Goal: Task Accomplishment & Management: Complete application form

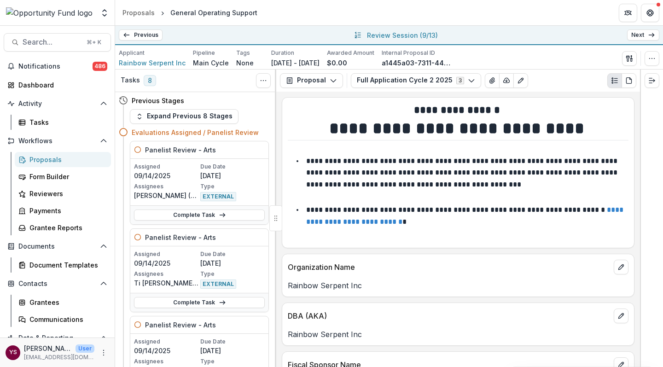
scroll to position [725, 0]
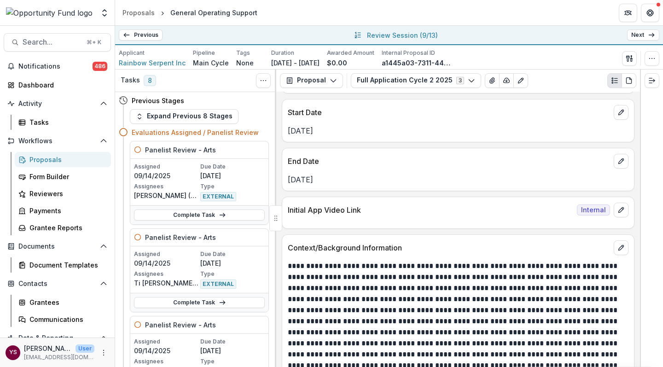
click at [398, 286] on p at bounding box center [457, 355] width 338 height 188
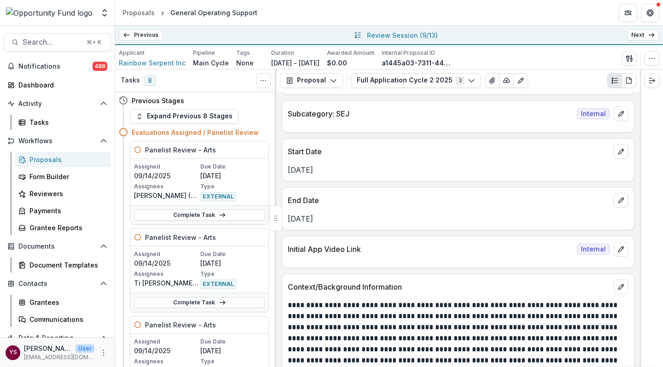
scroll to position [687, 0]
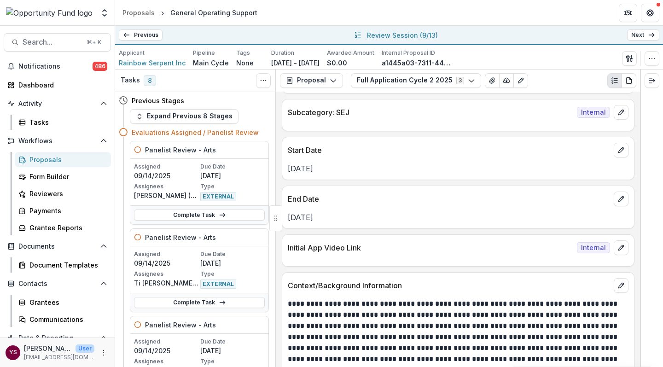
click at [33, 349] on p "[PERSON_NAME]" at bounding box center [48, 348] width 48 height 10
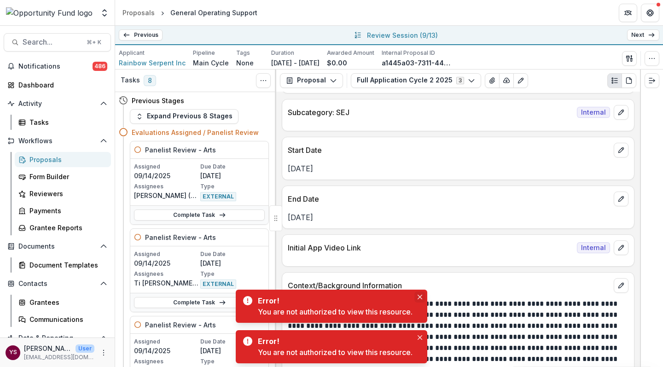
click at [422, 296] on icon "Close" at bounding box center [420, 297] width 5 height 5
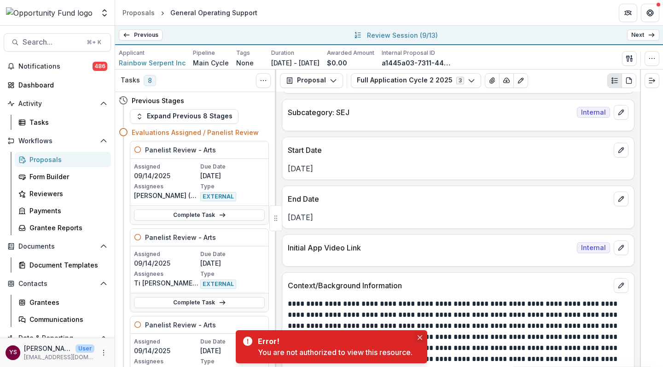
click at [422, 336] on icon "Close" at bounding box center [420, 337] width 5 height 5
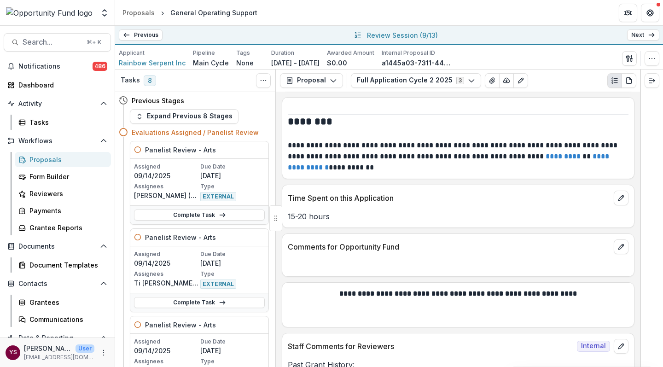
scroll to position [5259, 0]
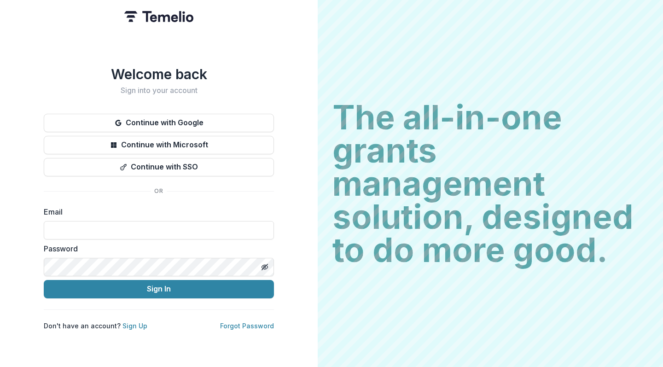
type input "**********"
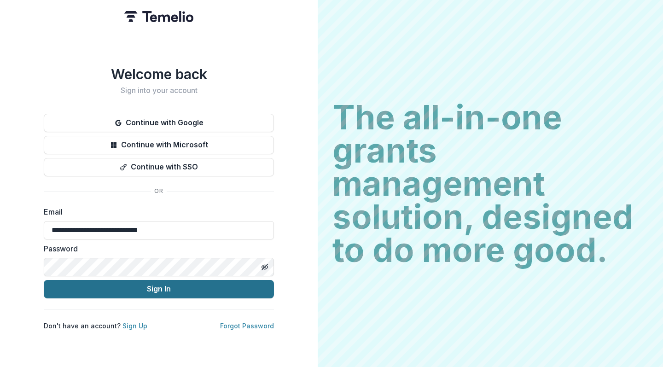
click at [156, 286] on button "Sign In" at bounding box center [159, 289] width 230 height 18
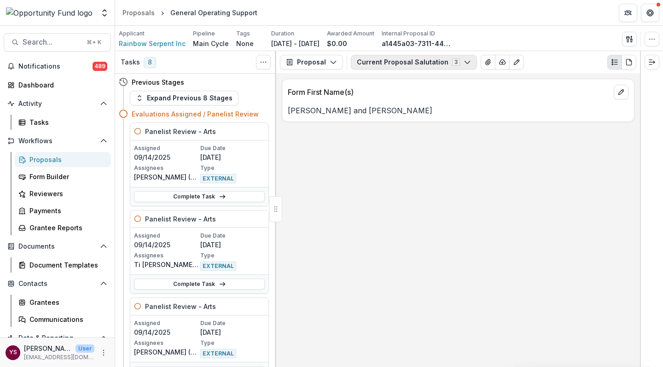
click at [464, 60] on icon "button" at bounding box center [467, 61] width 7 height 7
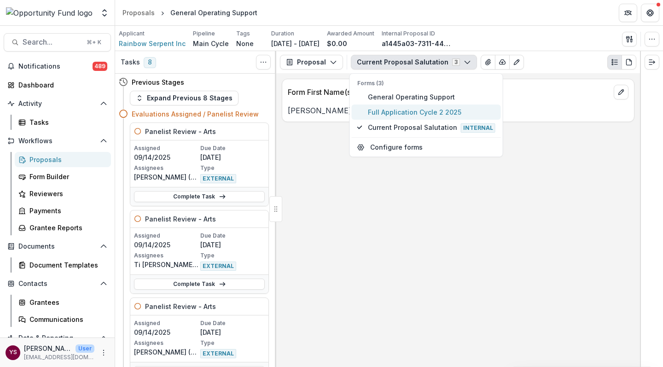
click at [411, 113] on span "Full Application Cycle 2 2025" at bounding box center [432, 112] width 128 height 10
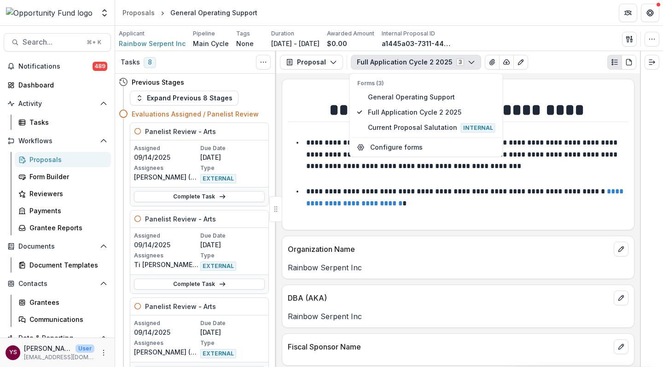
click at [417, 262] on p "Rainbow Serpent Inc" at bounding box center [458, 267] width 341 height 11
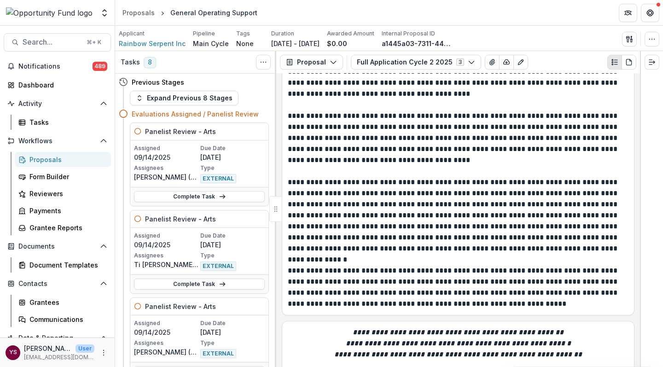
scroll to position [2646, 0]
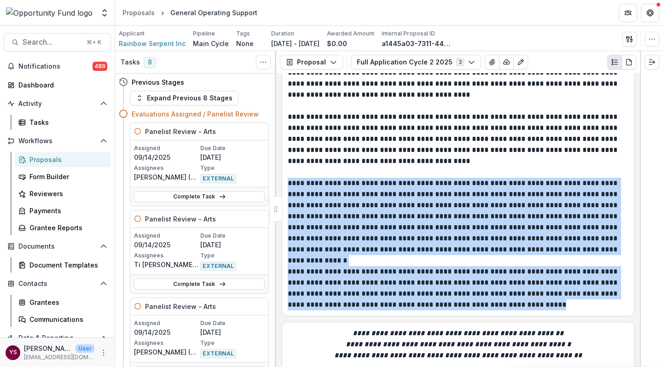
drag, startPoint x: 289, startPoint y: 168, endPoint x: 495, endPoint y: 295, distance: 241.6
click at [495, 295] on div "**********" at bounding box center [458, 139] width 341 height 342
copy div "**********"
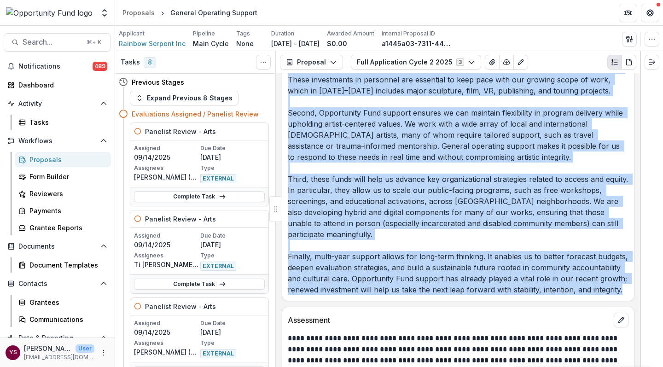
scroll to position [2281, 0]
drag, startPoint x: 289, startPoint y: 123, endPoint x: 443, endPoint y: 288, distance: 225.7
click at [443, 288] on div "**********" at bounding box center [458, 220] width 364 height 294
copy div "**********"
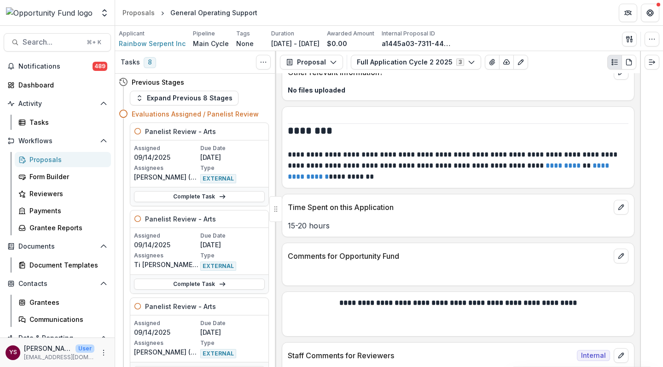
scroll to position [5240, 0]
click at [619, 353] on icon "edit" at bounding box center [620, 355] width 5 height 5
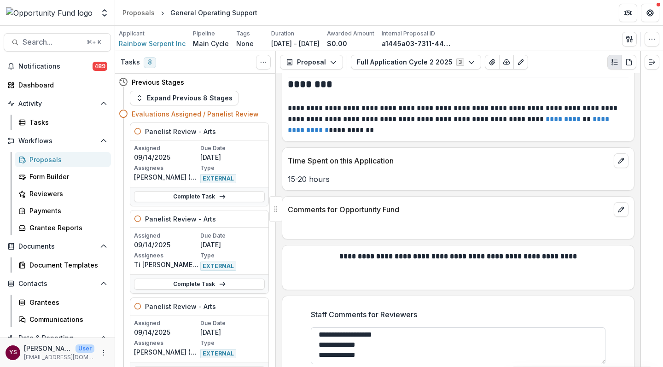
scroll to position [5287, 0]
click at [373, 328] on textarea "**********" at bounding box center [458, 346] width 295 height 37
paste textarea "**********"
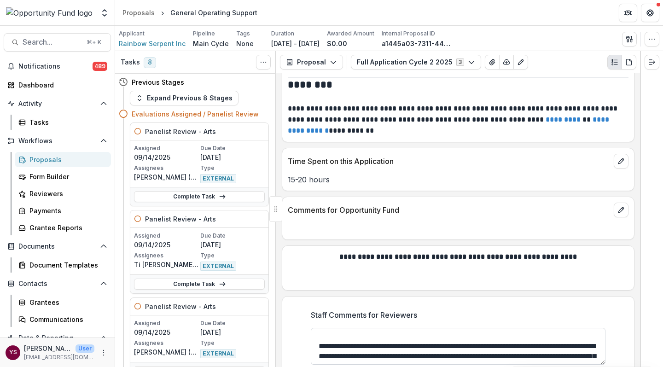
scroll to position [31, 0]
drag, startPoint x: 419, startPoint y: 299, endPoint x: 457, endPoint y: 297, distance: 37.3
click at [456, 328] on textarea "Staff Comments for Reviewers" at bounding box center [458, 346] width 295 height 37
click at [451, 328] on textarea "Staff Comments for Reviewers" at bounding box center [458, 346] width 295 height 37
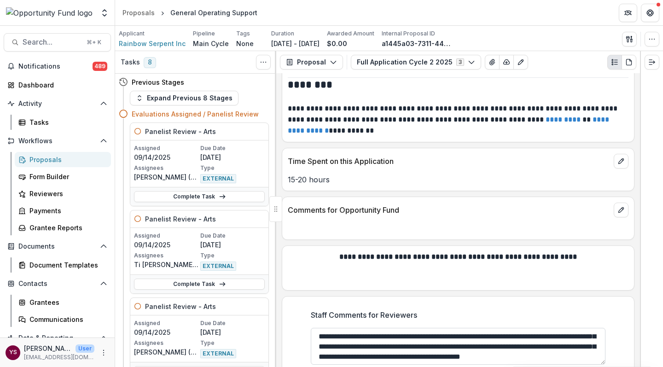
scroll to position [75, 0]
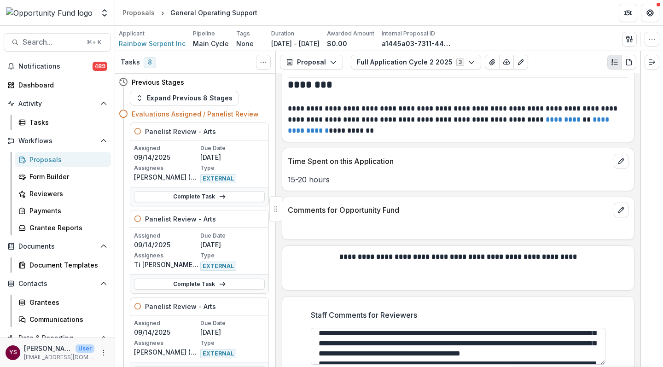
drag, startPoint x: 406, startPoint y: 296, endPoint x: 462, endPoint y: 296, distance: 55.7
click at [462, 328] on textarea "Staff Comments for Reviewers" at bounding box center [458, 346] width 295 height 37
click at [475, 328] on textarea "Staff Comments for Reviewers" at bounding box center [458, 346] width 295 height 37
click at [418, 328] on textarea "Staff Comments for Reviewers" at bounding box center [458, 346] width 295 height 37
drag, startPoint x: 386, startPoint y: 299, endPoint x: 476, endPoint y: 298, distance: 89.8
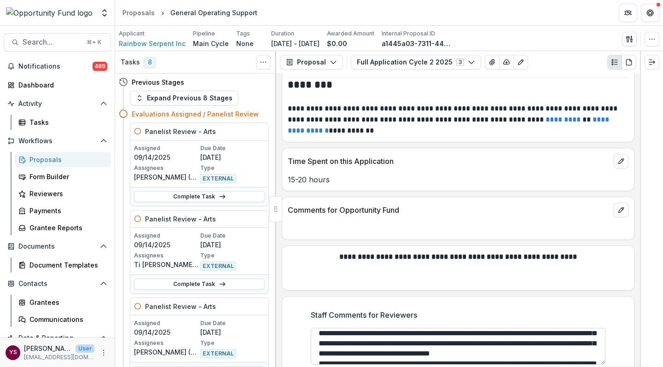
click at [476, 328] on textarea "Staff Comments for Reviewers" at bounding box center [458, 346] width 295 height 37
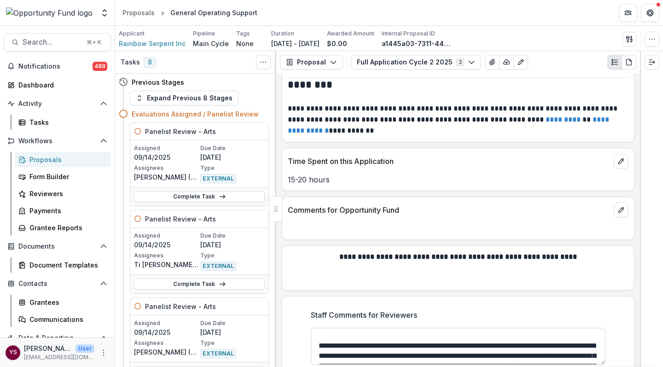
scroll to position [17, 0]
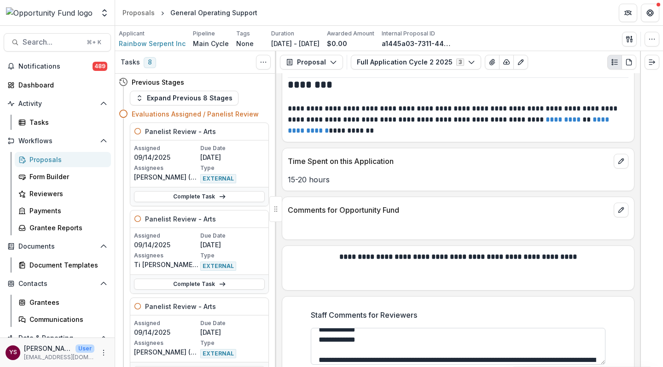
click at [319, 328] on textarea "Staff Comments for Reviewers" at bounding box center [458, 346] width 295 height 37
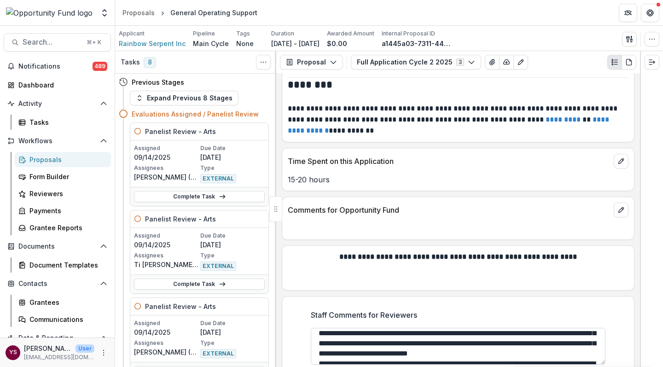
scroll to position [77, 0]
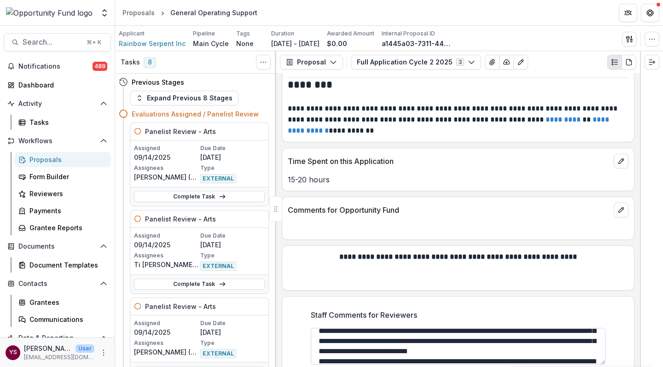
drag, startPoint x: 444, startPoint y: 293, endPoint x: 472, endPoint y: 294, distance: 28.1
click at [472, 328] on textarea "Staff Comments for Reviewers" at bounding box center [458, 346] width 295 height 37
drag, startPoint x: 450, startPoint y: 294, endPoint x: 472, endPoint y: 295, distance: 22.1
click at [472, 328] on textarea "Staff Comments for Reviewers" at bounding box center [458, 346] width 295 height 37
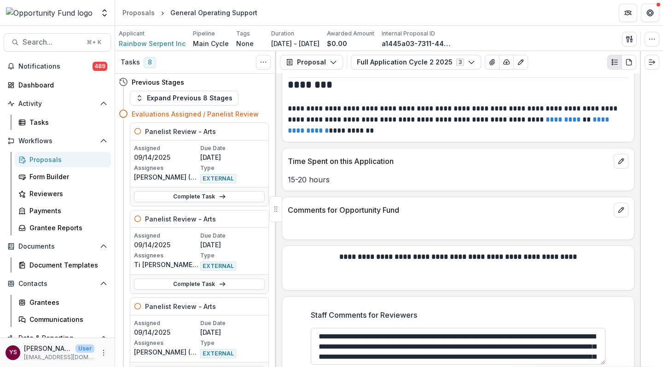
scroll to position [101, 0]
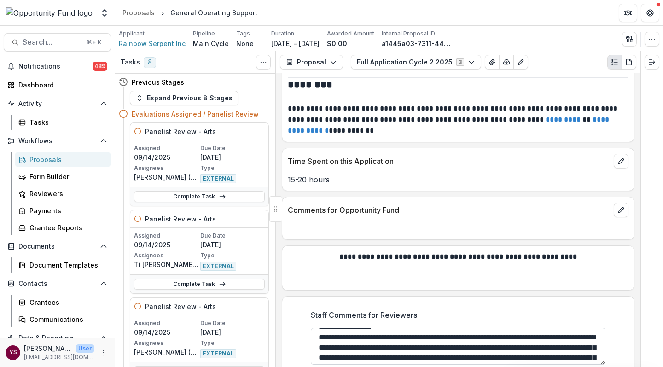
click at [401, 328] on textarea "Staff Comments for Reviewers" at bounding box center [458, 346] width 295 height 37
click at [435, 328] on textarea "Staff Comments for Reviewers" at bounding box center [458, 346] width 295 height 37
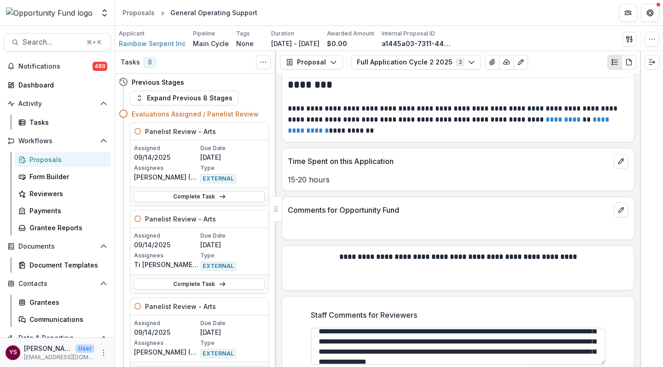
scroll to position [189, 0]
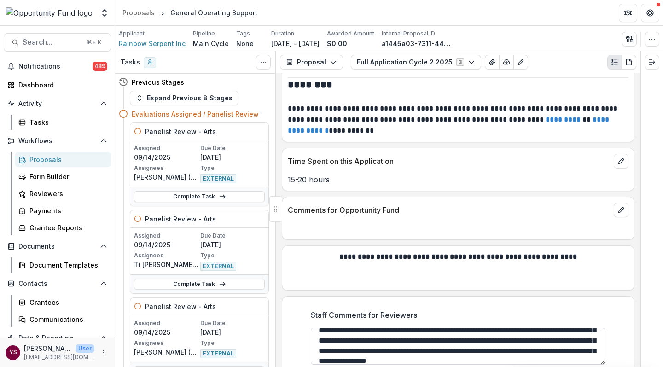
drag, startPoint x: 335, startPoint y: 295, endPoint x: 400, endPoint y: 298, distance: 65.4
click at [400, 328] on textarea "Staff Comments for Reviewers" at bounding box center [458, 346] width 295 height 37
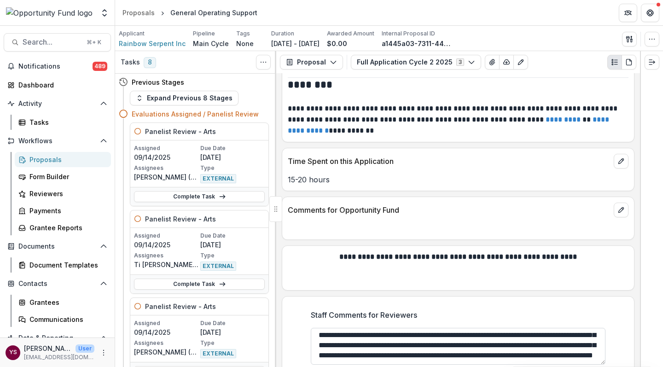
drag, startPoint x: 422, startPoint y: 294, endPoint x: 456, endPoint y: 295, distance: 34.1
click at [456, 328] on textarea "Staff Comments for Reviewers" at bounding box center [458, 346] width 295 height 37
drag, startPoint x: 487, startPoint y: 293, endPoint x: 504, endPoint y: 294, distance: 17.5
click at [504, 328] on textarea "Staff Comments for Reviewers" at bounding box center [458, 346] width 295 height 37
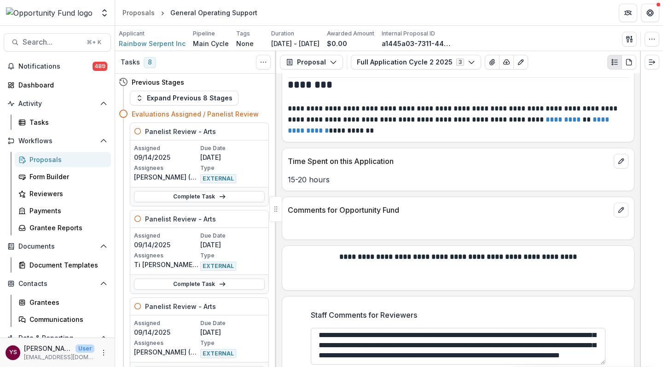
drag, startPoint x: 361, startPoint y: 298, endPoint x: 419, endPoint y: 301, distance: 58.0
click at [419, 328] on textarea "Staff Comments for Reviewers" at bounding box center [458, 346] width 295 height 37
drag, startPoint x: 318, startPoint y: 301, endPoint x: 402, endPoint y: 300, distance: 83.8
click at [402, 328] on textarea "Staff Comments for Reviewers" at bounding box center [458, 346] width 295 height 37
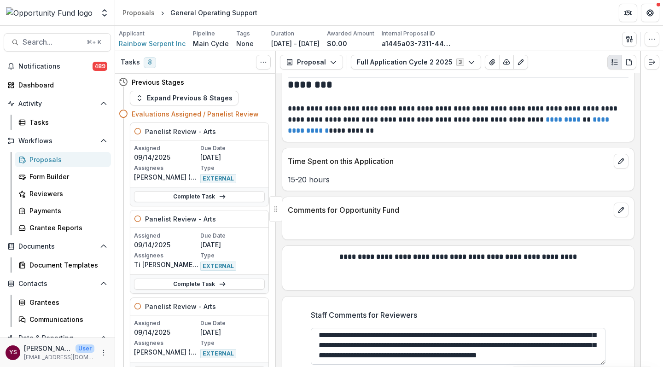
click at [336, 328] on textarea "Staff Comments for Reviewers" at bounding box center [458, 346] width 295 height 37
drag, startPoint x: 389, startPoint y: 299, endPoint x: 383, endPoint y: 312, distance: 14.3
click at [383, 328] on textarea "Staff Comments for Reviewers" at bounding box center [458, 346] width 295 height 37
click at [426, 328] on textarea "Staff Comments for Reviewers" at bounding box center [458, 346] width 295 height 37
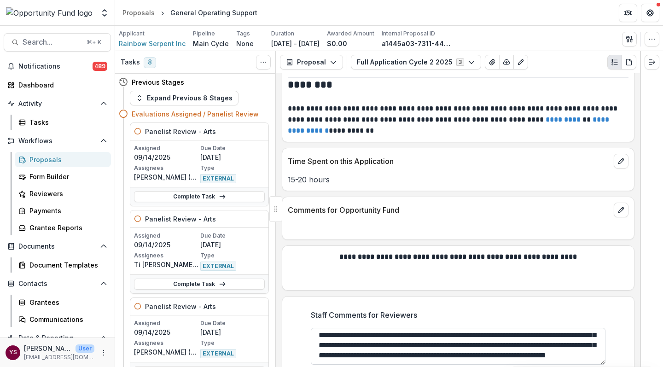
click at [558, 328] on textarea "Staff Comments for Reviewers" at bounding box center [458, 346] width 295 height 37
type textarea "**********"
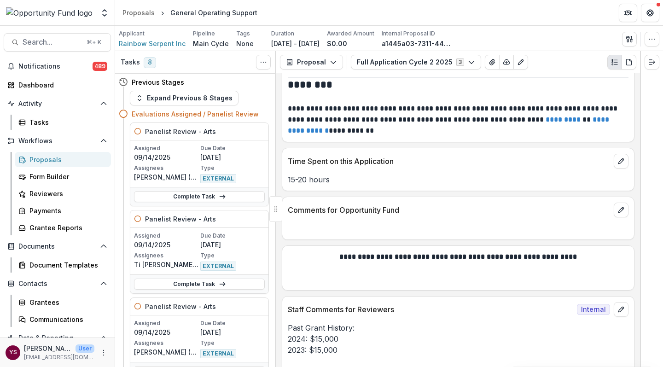
scroll to position [5240, 0]
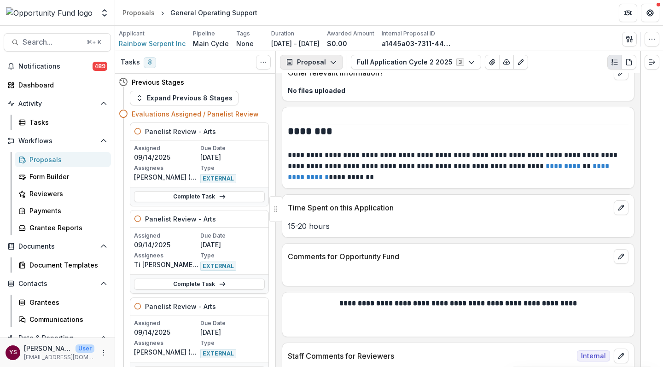
click at [331, 63] on icon "button" at bounding box center [333, 61] width 7 height 7
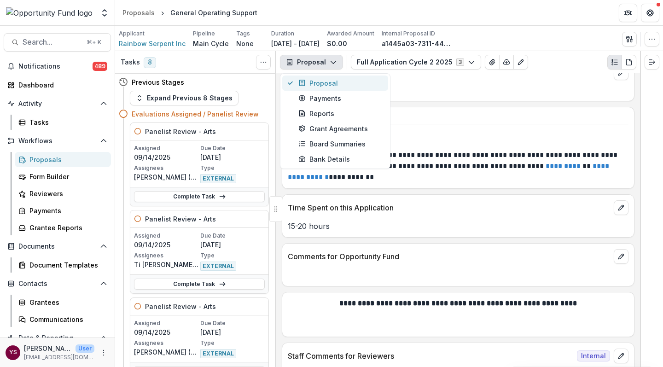
click at [324, 83] on div "Proposal" at bounding box center [340, 83] width 84 height 10
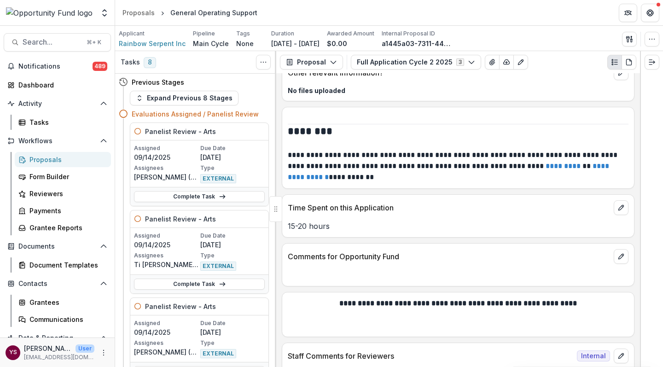
click at [51, 163] on div "Proposals" at bounding box center [66, 160] width 74 height 10
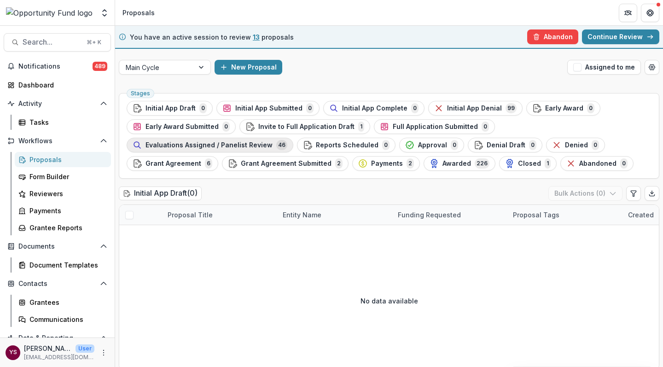
click at [273, 141] on span "Evaluations Assigned / Panelist Review" at bounding box center [208, 145] width 127 height 8
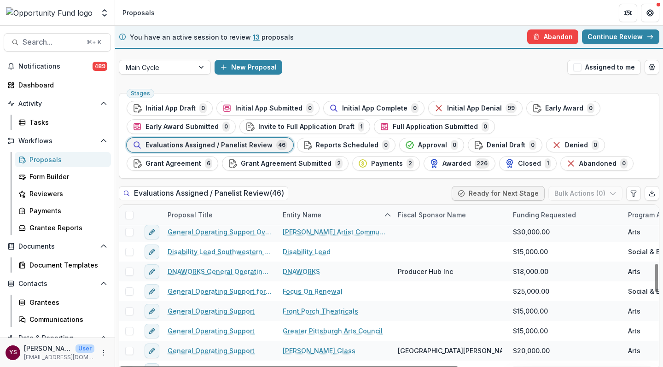
scroll to position [339, 0]
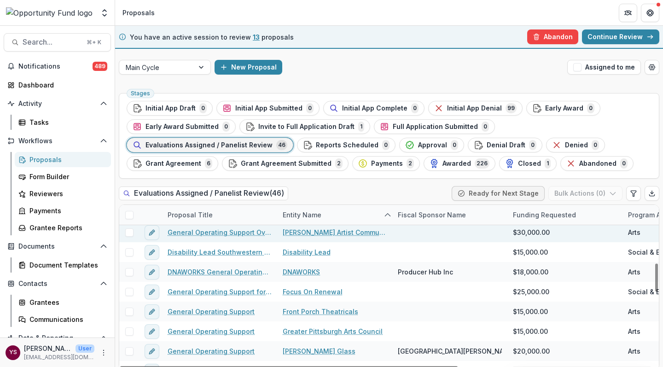
click at [235, 233] on link "General Operating Support Over 2 Years" at bounding box center [220, 232] width 104 height 10
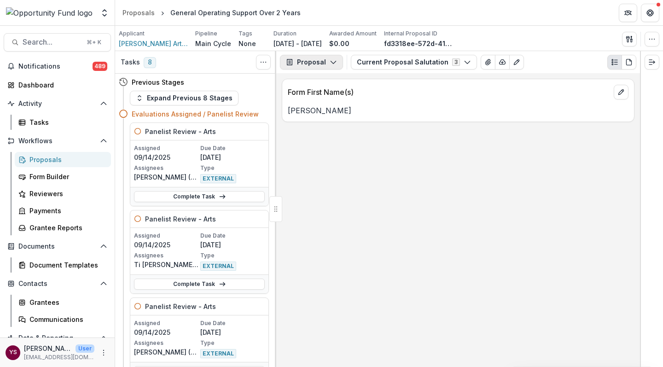
click at [332, 60] on icon "button" at bounding box center [333, 61] width 7 height 7
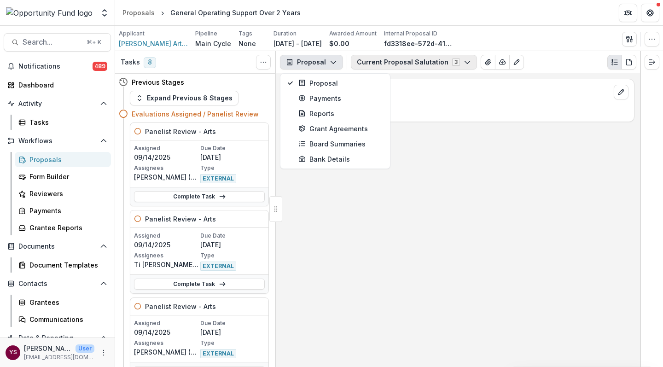
click at [464, 62] on icon "button" at bounding box center [467, 61] width 7 height 7
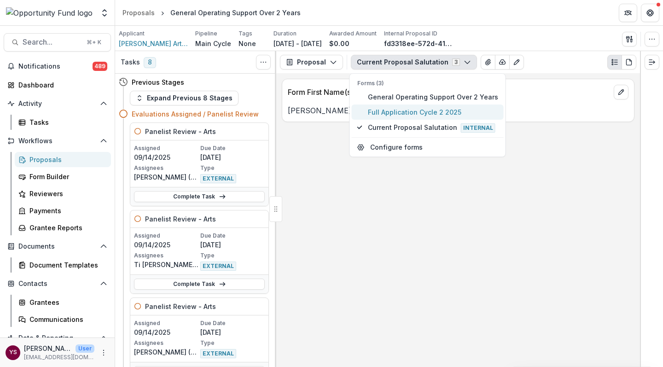
click at [419, 110] on span "Full Application Cycle 2 2025" at bounding box center [433, 112] width 130 height 10
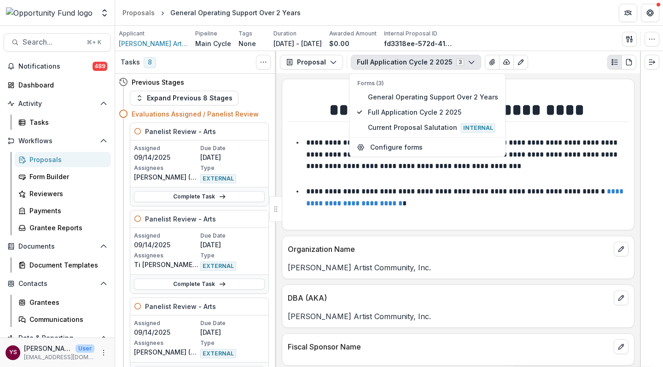
click at [509, 215] on p at bounding box center [458, 218] width 341 height 11
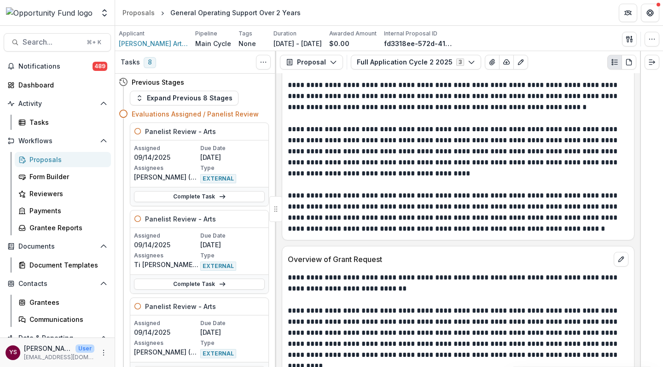
scroll to position [1077, 0]
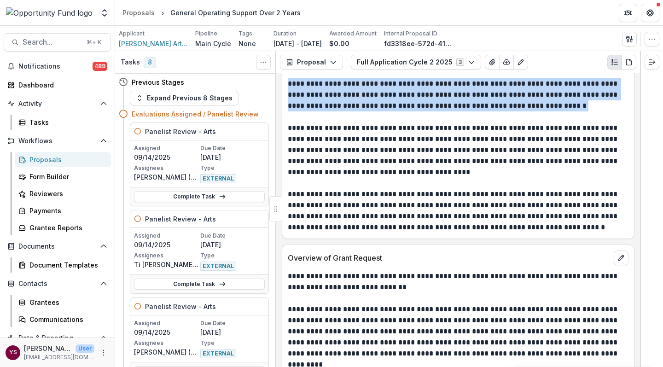
drag, startPoint x: 288, startPoint y: 81, endPoint x: 561, endPoint y: 104, distance: 274.4
click at [561, 104] on p "**********" at bounding box center [457, 94] width 338 height 33
copy p "**********"
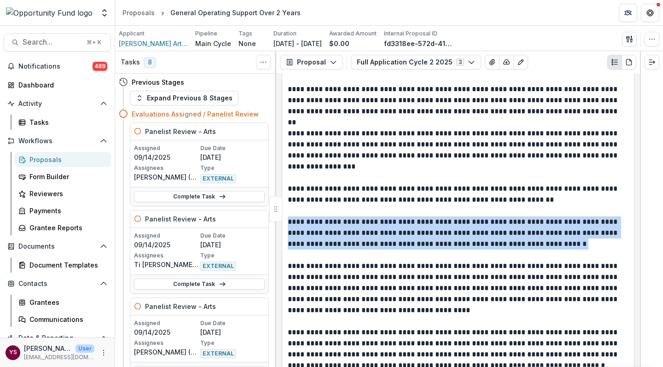
scroll to position [937, 0]
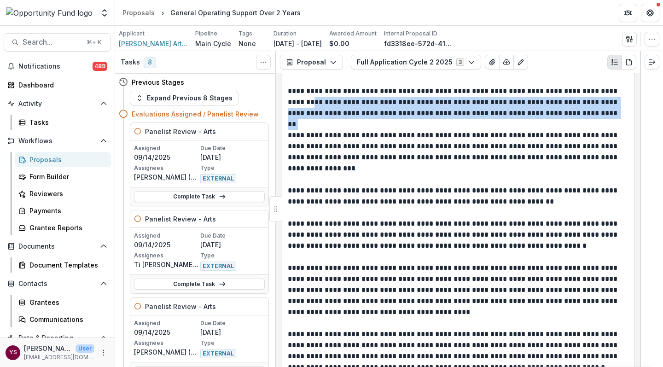
drag, startPoint x: 289, startPoint y: 99, endPoint x: 588, endPoint y: 112, distance: 299.9
click at [588, 112] on p "**********" at bounding box center [457, 102] width 338 height 33
copy p "**********"
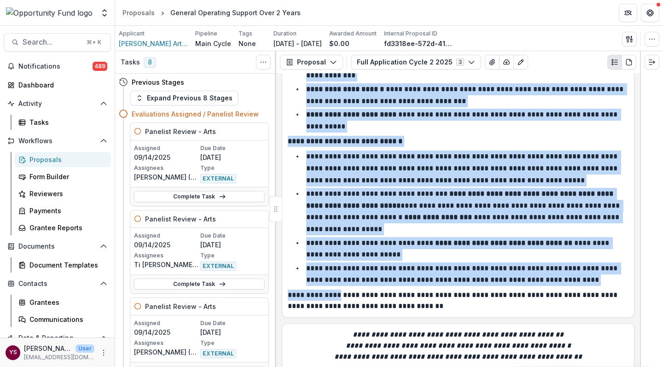
scroll to position [4048, 0]
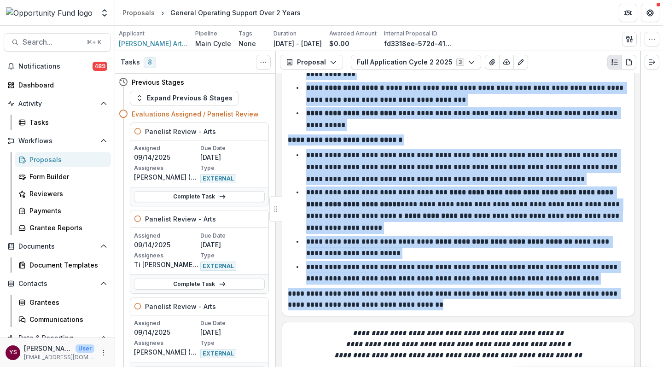
drag, startPoint x: 288, startPoint y: 171, endPoint x: 431, endPoint y: 288, distance: 184.8
click at [431, 288] on div "**********" at bounding box center [458, 220] width 364 height 294
copy div "**********"
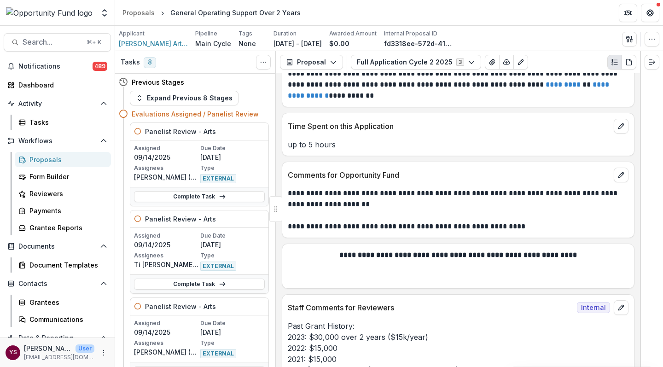
scroll to position [8269, 0]
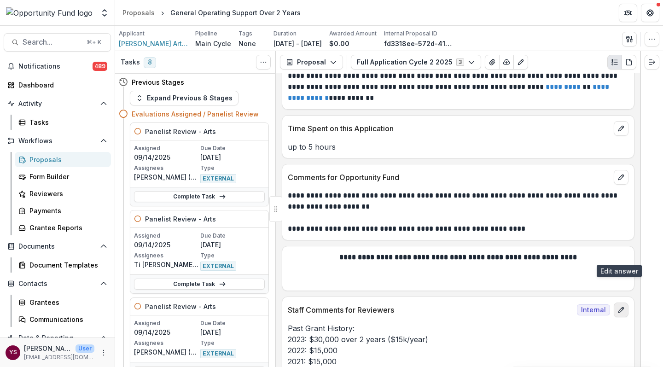
click at [618, 307] on icon "edit" at bounding box center [620, 309] width 5 height 5
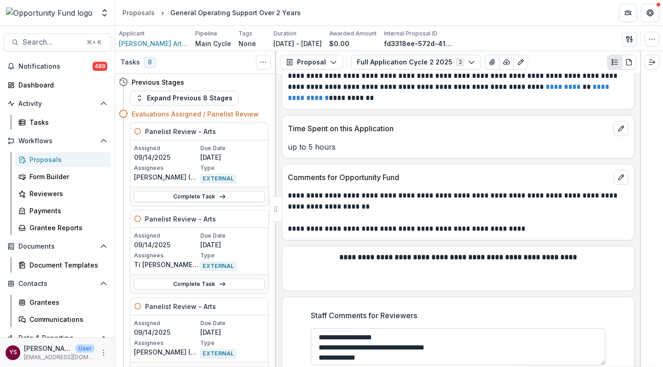
click at [382, 328] on textarea "**********" at bounding box center [458, 346] width 295 height 37
click at [377, 328] on textarea "**********" at bounding box center [458, 346] width 295 height 37
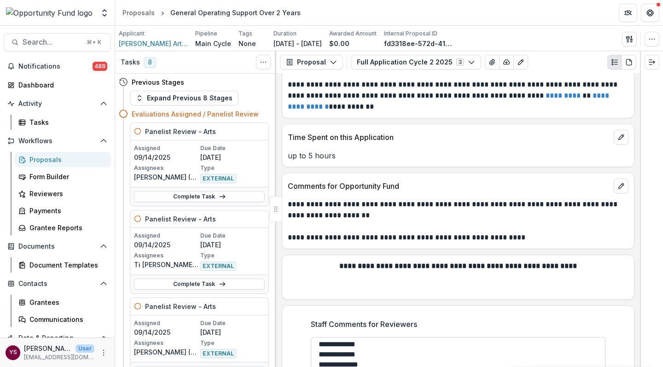
scroll to position [58, 0]
paste textarea "**********"
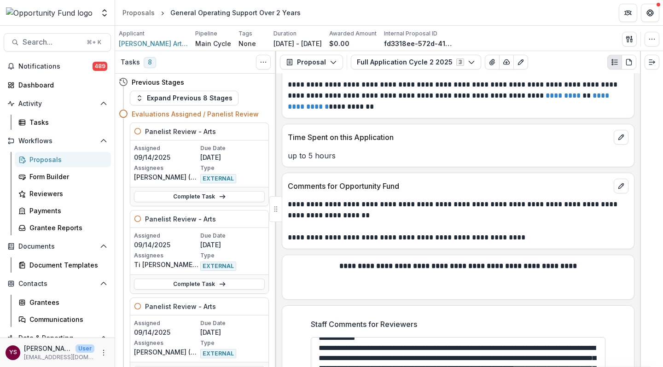
scroll to position [68, 0]
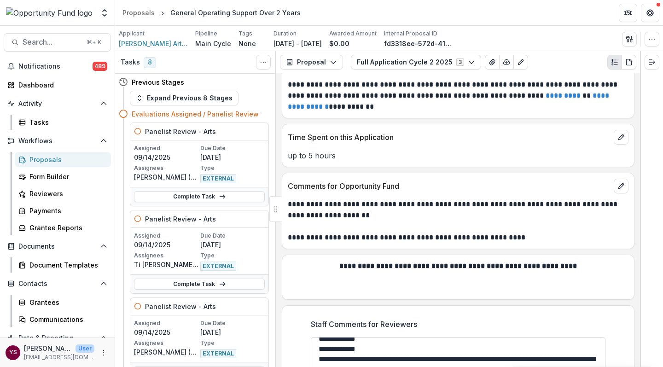
click at [330, 337] on textarea "Staff Comments for Reviewers" at bounding box center [458, 355] width 295 height 37
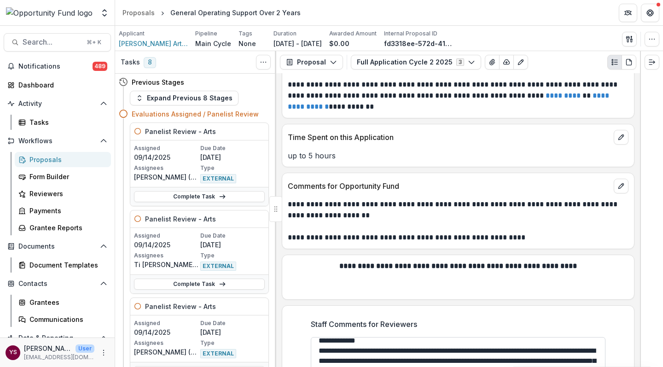
scroll to position [74, 0]
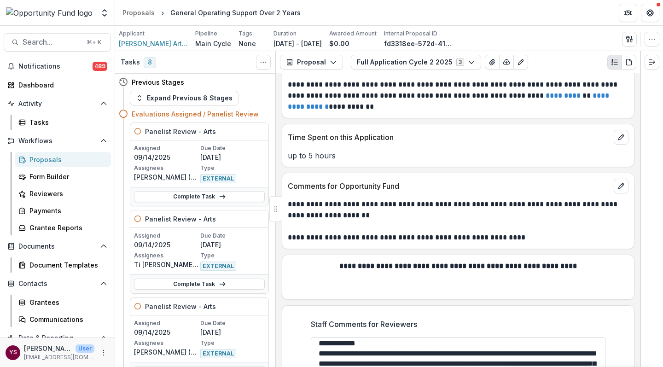
drag, startPoint x: 375, startPoint y: 297, endPoint x: 462, endPoint y: 299, distance: 87.0
click at [462, 337] on textarea "Staff Comments for Reviewers" at bounding box center [458, 355] width 295 height 37
click at [417, 337] on textarea "Staff Comments for Reviewers" at bounding box center [458, 355] width 295 height 37
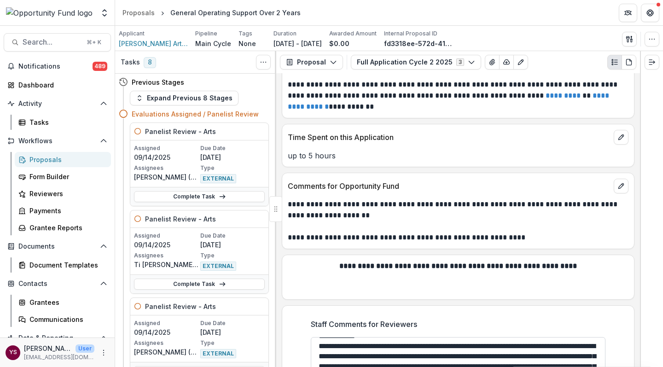
scroll to position [82, 0]
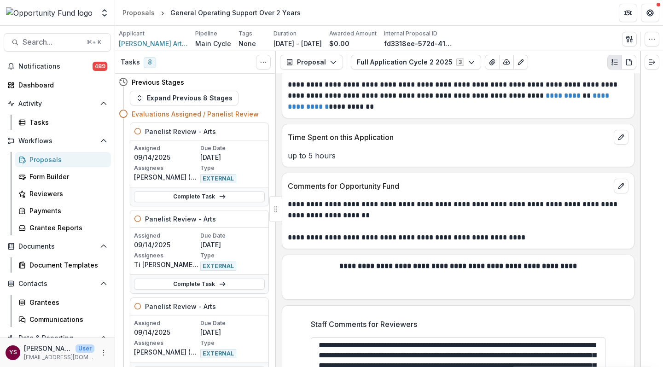
click at [376, 337] on textarea "Staff Comments for Reviewers" at bounding box center [458, 355] width 295 height 37
click at [436, 337] on textarea "Staff Comments for Reviewers" at bounding box center [458, 355] width 295 height 37
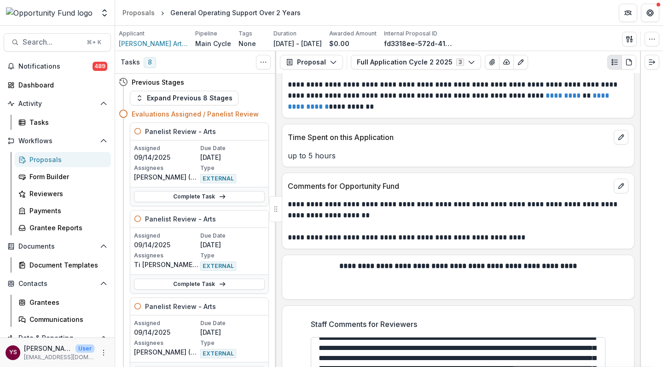
click at [518, 337] on textarea "Staff Comments for Reviewers" at bounding box center [458, 355] width 295 height 37
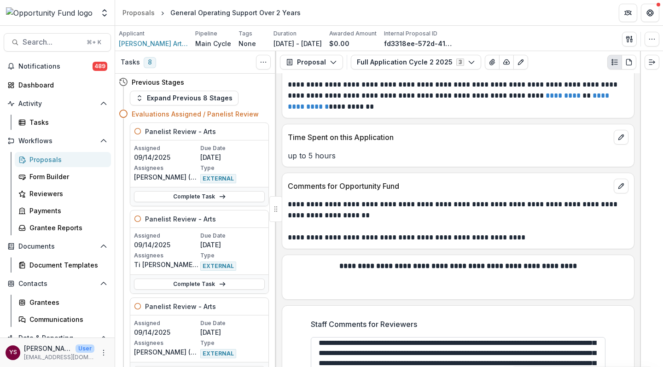
scroll to position [93, 0]
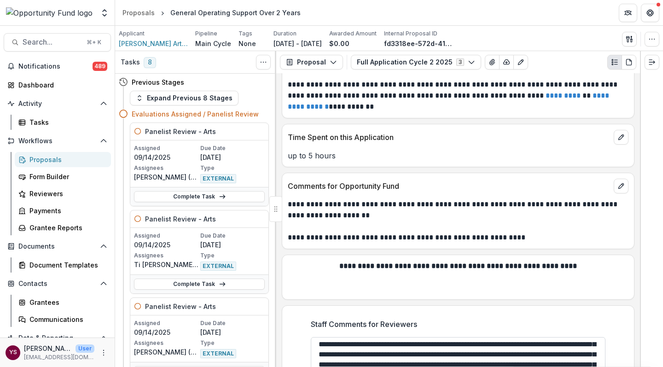
click at [536, 337] on textarea "Staff Comments for Reviewers" at bounding box center [458, 355] width 295 height 37
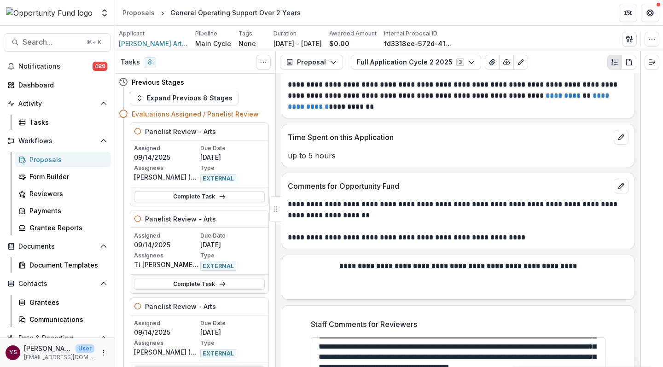
click at [342, 337] on textarea "Staff Comments for Reviewers" at bounding box center [458, 355] width 295 height 37
click at [372, 337] on textarea "Staff Comments for Reviewers" at bounding box center [458, 355] width 295 height 37
click at [418, 337] on textarea "Staff Comments for Reviewers" at bounding box center [458, 355] width 295 height 37
click at [488, 337] on textarea "Staff Comments for Reviewers" at bounding box center [458, 355] width 295 height 37
click at [557, 337] on textarea "Staff Comments for Reviewers" at bounding box center [458, 355] width 295 height 37
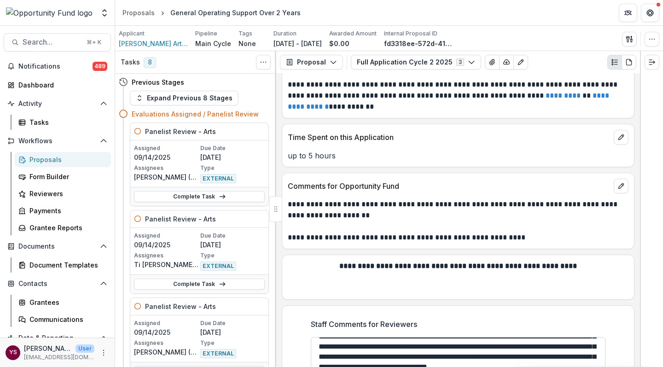
click at [555, 337] on textarea "Staff Comments for Reviewers" at bounding box center [458, 355] width 295 height 37
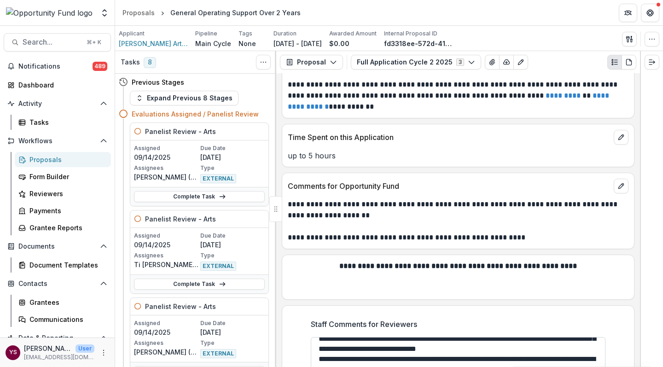
scroll to position [128, 0]
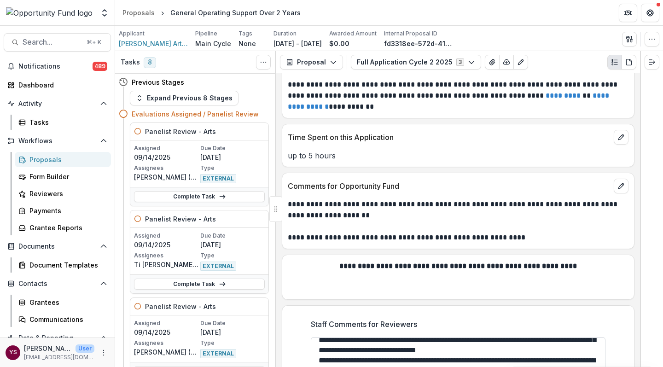
drag, startPoint x: 445, startPoint y: 296, endPoint x: 540, endPoint y: 297, distance: 95.3
click at [541, 337] on textarea "Staff Comments for Reviewers" at bounding box center [458, 355] width 295 height 37
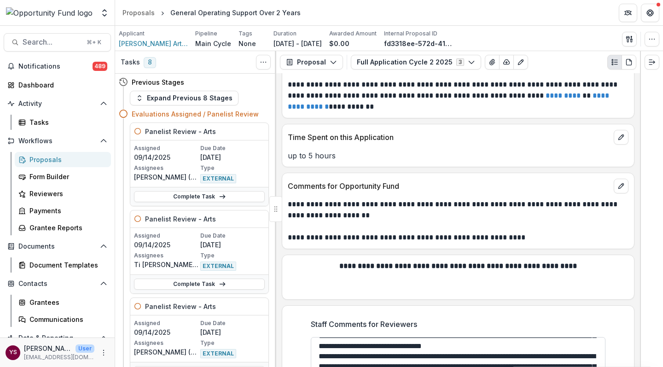
drag, startPoint x: 556, startPoint y: 289, endPoint x: 447, endPoint y: 302, distance: 108.9
click at [447, 337] on textarea "Staff Comments for Reviewers" at bounding box center [458, 355] width 295 height 37
drag, startPoint x: 346, startPoint y: 300, endPoint x: 400, endPoint y: 297, distance: 54.0
click at [400, 337] on textarea "Staff Comments for Reviewers" at bounding box center [458, 355] width 295 height 37
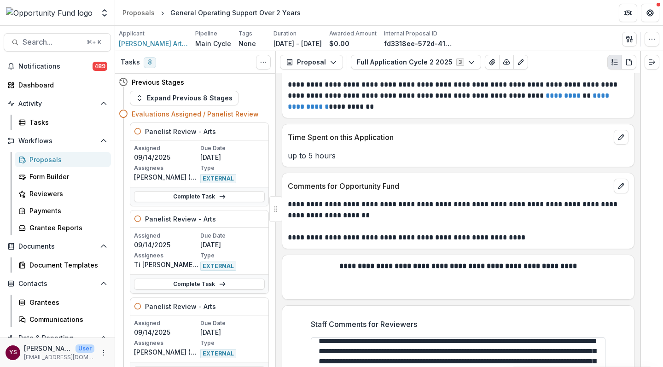
scroll to position [144, 0]
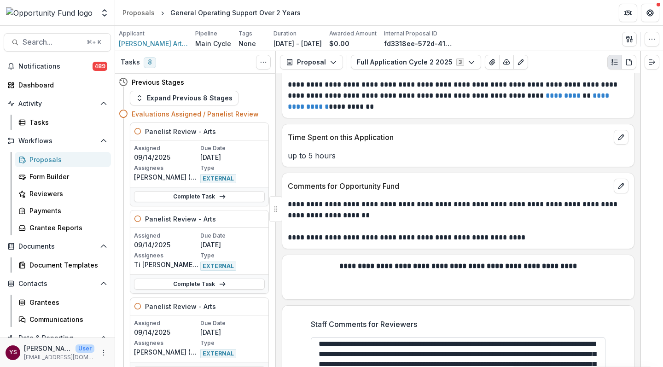
drag, startPoint x: 337, startPoint y: 298, endPoint x: 477, endPoint y: 297, distance: 139.9
click at [478, 337] on textarea "Staff Comments for Reviewers" at bounding box center [458, 355] width 295 height 37
click at [400, 337] on textarea "Staff Comments for Reviewers" at bounding box center [458, 355] width 295 height 37
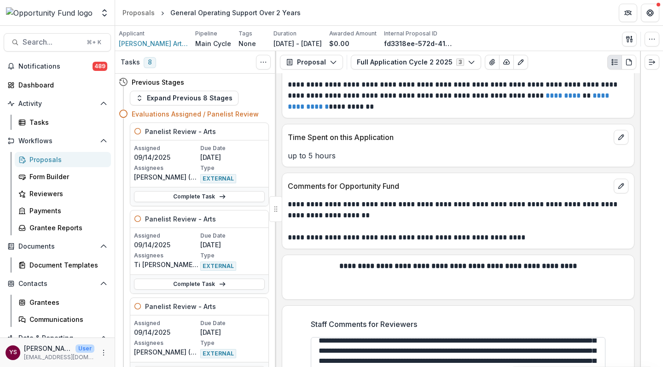
scroll to position [157, 0]
click at [318, 337] on textarea "Staff Comments for Reviewers" at bounding box center [458, 355] width 295 height 37
drag, startPoint x: 318, startPoint y: 295, endPoint x: 341, endPoint y: 295, distance: 23.0
click at [341, 337] on textarea "Staff Comments for Reviewers" at bounding box center [458, 355] width 295 height 37
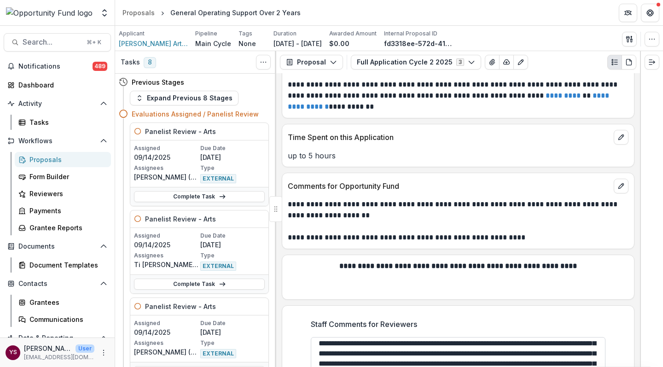
click at [353, 337] on textarea "Staff Comments for Reviewers" at bounding box center [458, 355] width 295 height 37
click at [399, 337] on textarea "Staff Comments for Reviewers" at bounding box center [458, 355] width 295 height 37
drag, startPoint x: 353, startPoint y: 311, endPoint x: 424, endPoint y: 307, distance: 71.0
click at [424, 337] on textarea "Staff Comments for Reviewers" at bounding box center [458, 355] width 295 height 37
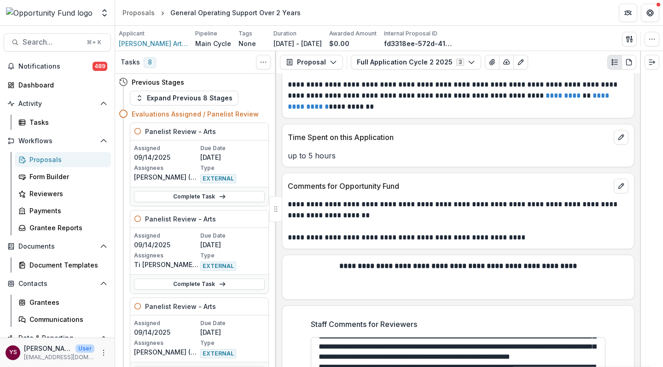
scroll to position [174, 0]
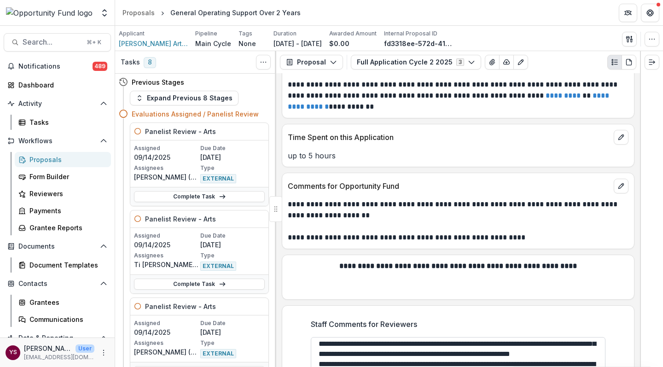
click at [466, 337] on textarea "Staff Comments for Reviewers" at bounding box center [458, 355] width 295 height 37
click at [503, 337] on textarea "Staff Comments for Reviewers" at bounding box center [458, 355] width 295 height 37
click at [479, 337] on textarea "Staff Comments for Reviewers" at bounding box center [458, 355] width 295 height 37
drag, startPoint x: 555, startPoint y: 287, endPoint x: 590, endPoint y: 287, distance: 35.0
click at [590, 337] on textarea "Staff Comments for Reviewers" at bounding box center [458, 355] width 295 height 37
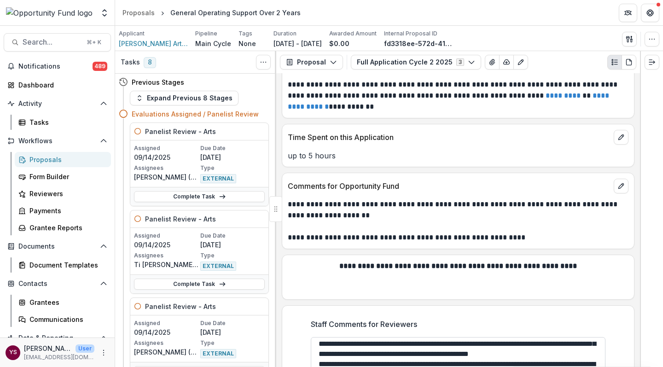
click at [361, 337] on textarea "Staff Comments for Reviewers" at bounding box center [458, 355] width 295 height 37
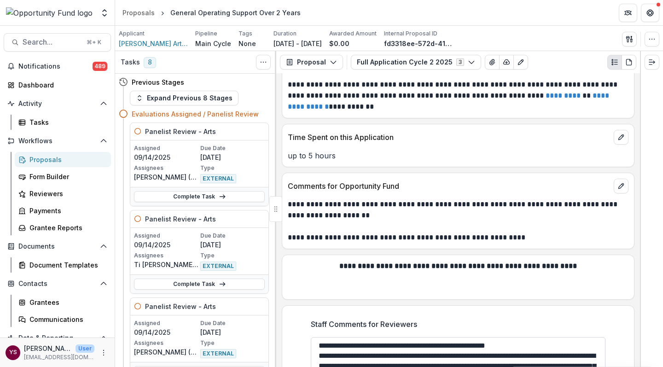
scroll to position [182, 0]
drag, startPoint x: 551, startPoint y: 289, endPoint x: 420, endPoint y: 303, distance: 132.0
click at [420, 337] on textarea "Staff Comments for Reviewers" at bounding box center [458, 355] width 295 height 37
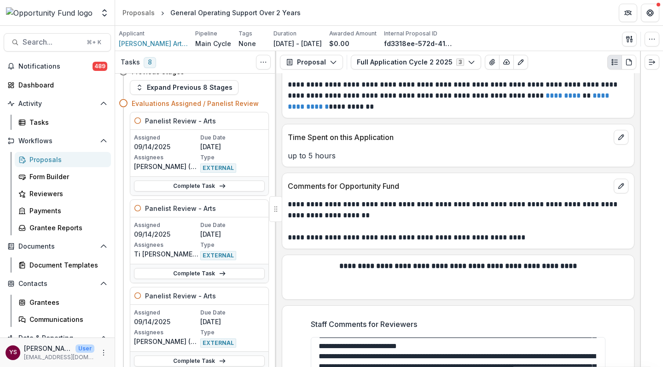
scroll to position [9, 0]
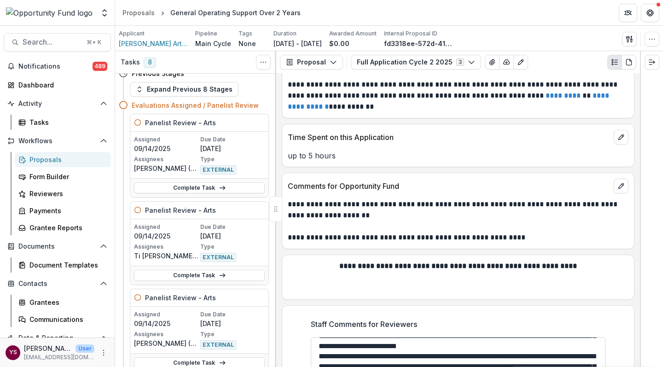
drag, startPoint x: 363, startPoint y: 300, endPoint x: 465, endPoint y: 309, distance: 103.0
click at [465, 337] on textarea "Staff Comments for Reviewers" at bounding box center [458, 355] width 295 height 37
paste textarea "**********"
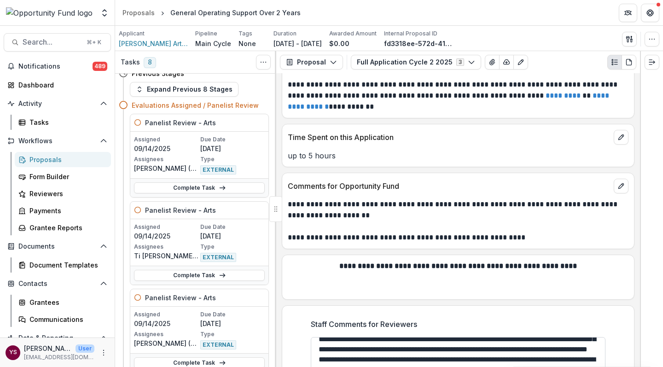
scroll to position [186, 0]
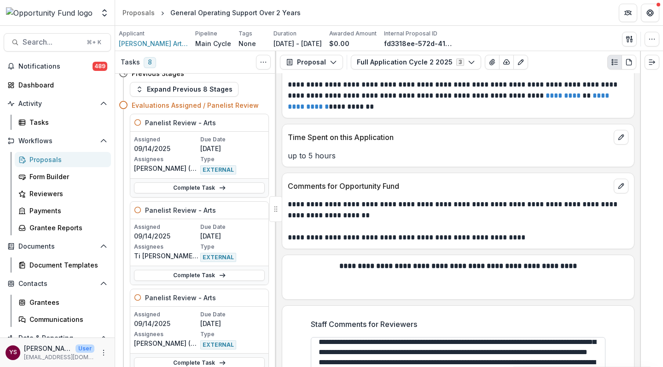
click at [365, 337] on textarea "Staff Comments for Reviewers" at bounding box center [458, 355] width 295 height 37
drag, startPoint x: 531, startPoint y: 298, endPoint x: 591, endPoint y: 297, distance: 60.3
click at [591, 337] on textarea "Staff Comments for Reviewers" at bounding box center [458, 355] width 295 height 37
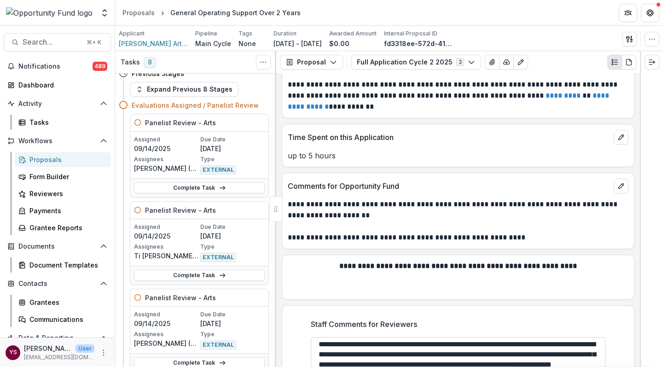
scroll to position [245, 0]
drag, startPoint x: 329, startPoint y: 295, endPoint x: 363, endPoint y: 317, distance: 41.2
click at [363, 337] on textarea "Staff Comments for Reviewers" at bounding box center [458, 355] width 295 height 37
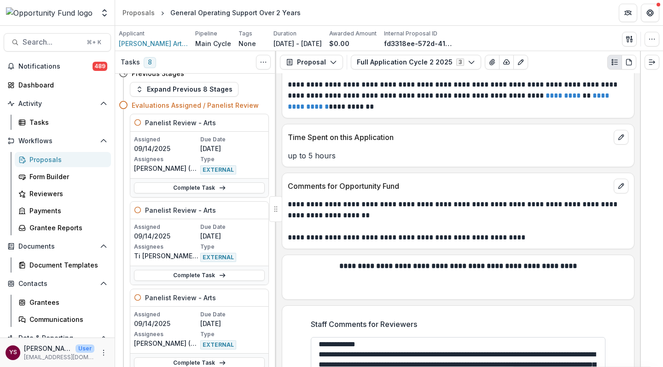
scroll to position [77, 0]
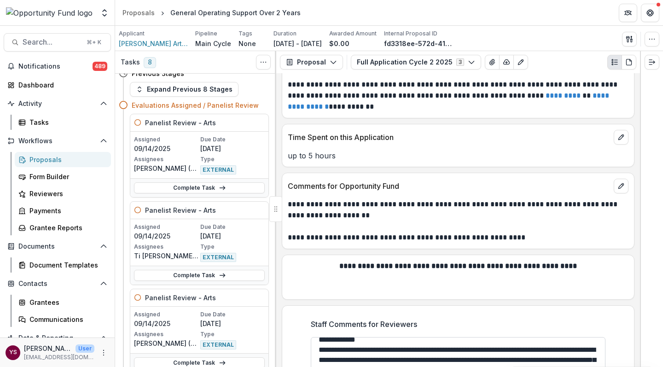
paste textarea "**********"
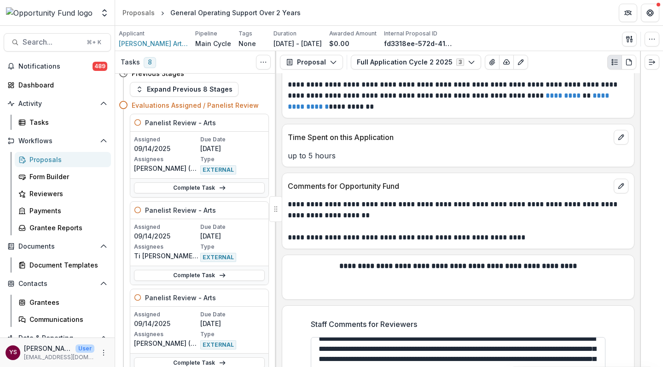
scroll to position [86, 0]
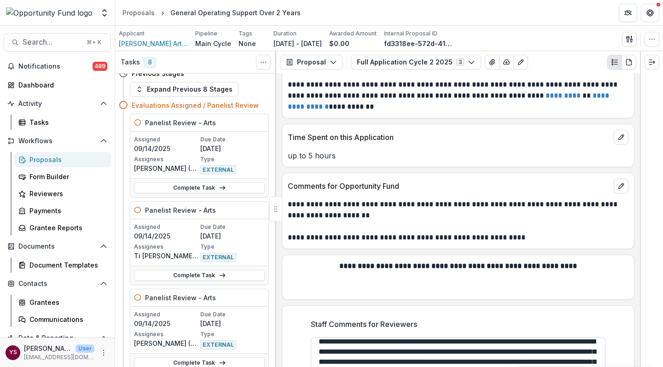
drag, startPoint x: 398, startPoint y: 297, endPoint x: 421, endPoint y: 296, distance: 22.6
click at [421, 337] on textarea "Staff Comments for Reviewers" at bounding box center [458, 355] width 295 height 37
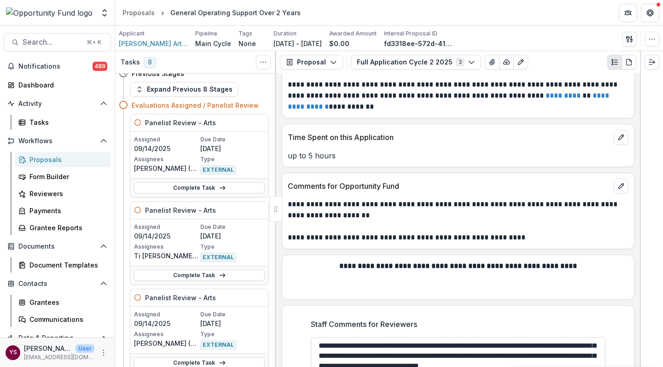
scroll to position [95, 0]
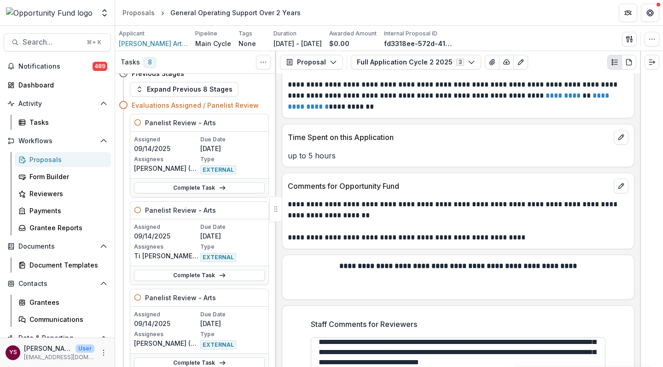
click at [453, 337] on textarea "Staff Comments for Reviewers" at bounding box center [458, 355] width 295 height 37
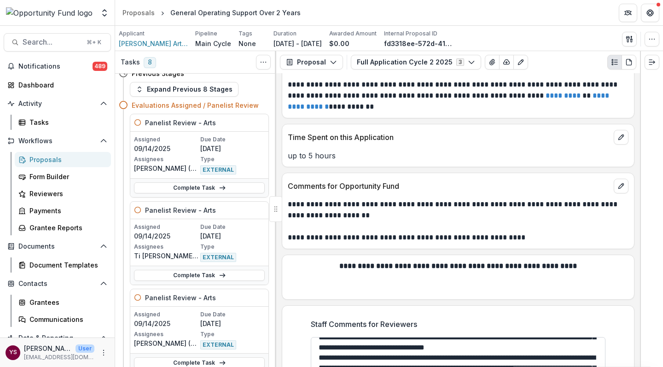
scroll to position [109, 0]
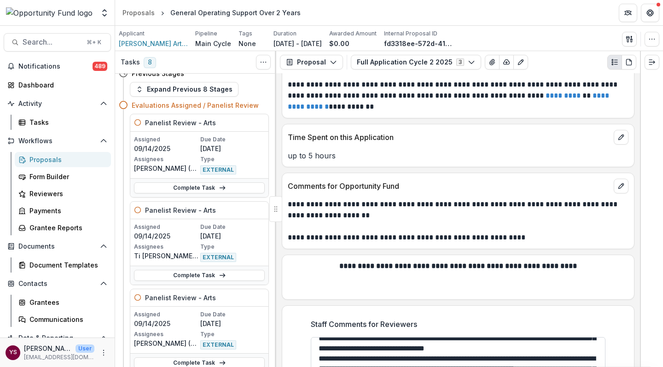
click at [530, 337] on textarea "Staff Comments for Reviewers" at bounding box center [458, 355] width 295 height 37
drag, startPoint x: 527, startPoint y: 293, endPoint x: 545, endPoint y: 293, distance: 18.4
click at [545, 337] on textarea "Staff Comments for Reviewers" at bounding box center [458, 355] width 295 height 37
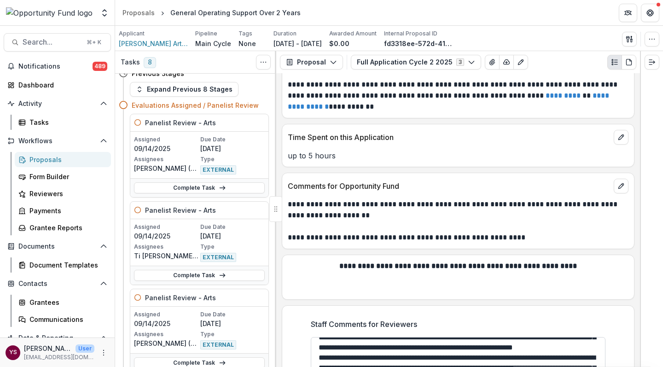
scroll to position [153, 0]
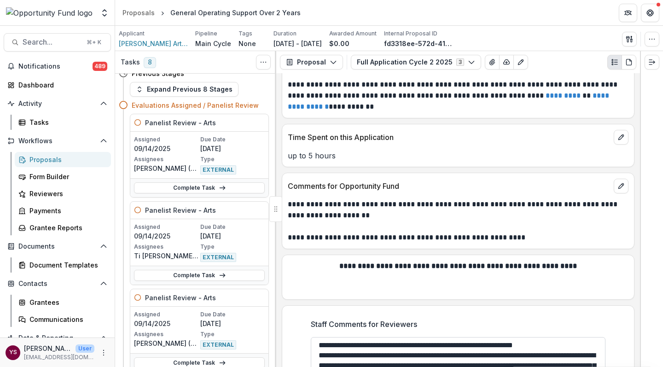
drag, startPoint x: 318, startPoint y: 301, endPoint x: 367, endPoint y: 301, distance: 48.8
click at [367, 337] on textarea "Staff Comments for Reviewers" at bounding box center [458, 355] width 295 height 37
drag, startPoint x: 463, startPoint y: 309, endPoint x: 540, endPoint y: 309, distance: 77.3
click at [541, 337] on textarea "Staff Comments for Reviewers" at bounding box center [458, 355] width 295 height 37
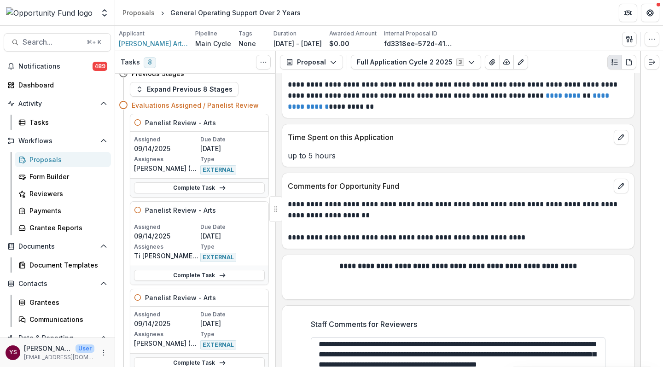
scroll to position [174, 0]
click at [348, 337] on textarea "Staff Comments for Reviewers" at bounding box center [458, 355] width 295 height 37
click at [483, 337] on textarea "Staff Comments for Reviewers" at bounding box center [458, 355] width 295 height 37
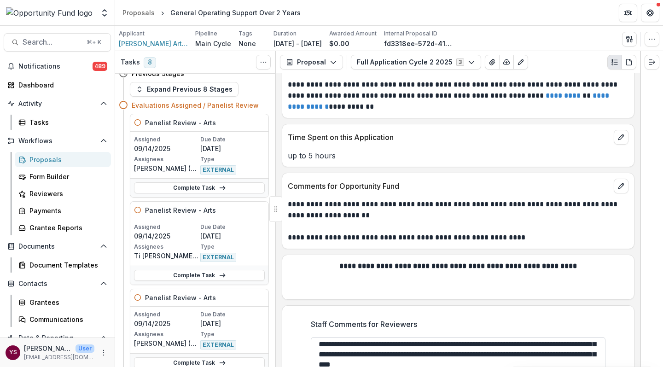
click at [496, 337] on textarea "Staff Comments for Reviewers" at bounding box center [458, 355] width 295 height 37
drag, startPoint x: 356, startPoint y: 304, endPoint x: 368, endPoint y: 304, distance: 11.5
click at [368, 337] on textarea "Staff Comments for Reviewers" at bounding box center [458, 355] width 295 height 37
click at [356, 337] on textarea "Staff Comments for Reviewers" at bounding box center [458, 355] width 295 height 37
drag, startPoint x: 436, startPoint y: 305, endPoint x: 458, endPoint y: 305, distance: 22.1
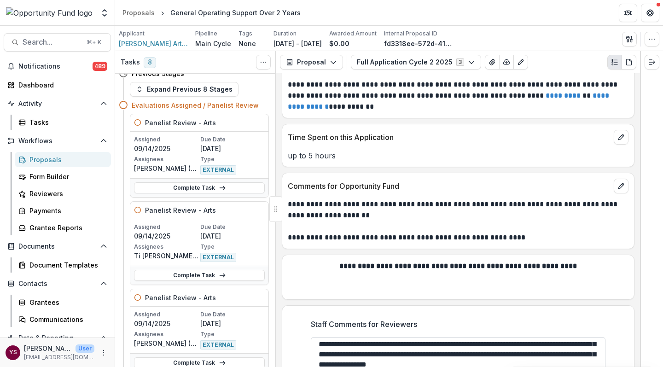
click at [458, 337] on textarea "Staff Comments for Reviewers" at bounding box center [458, 355] width 295 height 37
drag, startPoint x: 349, startPoint y: 309, endPoint x: 425, endPoint y: 312, distance: 76.5
click at [425, 337] on textarea "Staff Comments for Reviewers" at bounding box center [458, 355] width 295 height 37
click at [418, 337] on textarea "Staff Comments for Reviewers" at bounding box center [458, 355] width 295 height 37
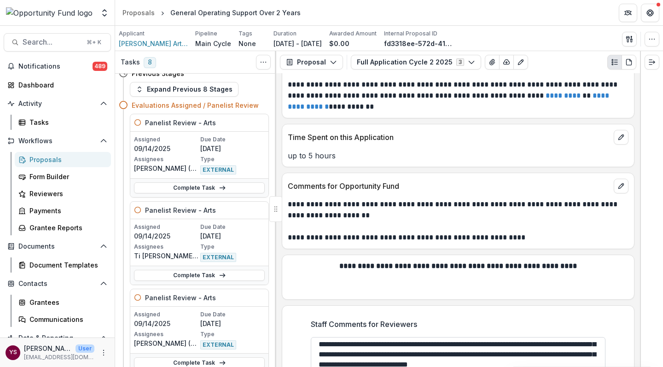
drag, startPoint x: 381, startPoint y: 310, endPoint x: 399, endPoint y: 309, distance: 18.0
click at [399, 337] on textarea "Staff Comments for Reviewers" at bounding box center [458, 355] width 295 height 37
drag, startPoint x: 349, startPoint y: 308, endPoint x: 398, endPoint y: 307, distance: 48.8
click at [398, 337] on textarea "Staff Comments for Reviewers" at bounding box center [458, 355] width 295 height 37
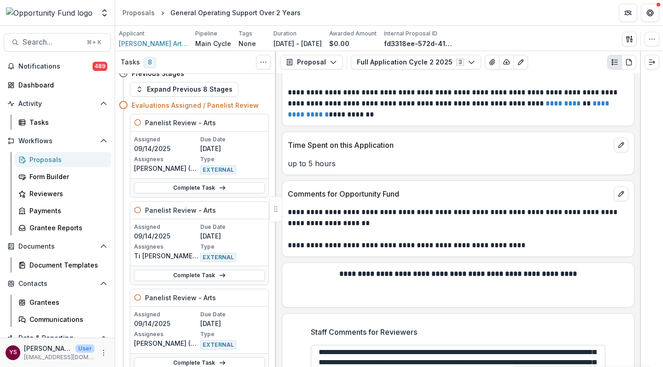
scroll to position [8250, 0]
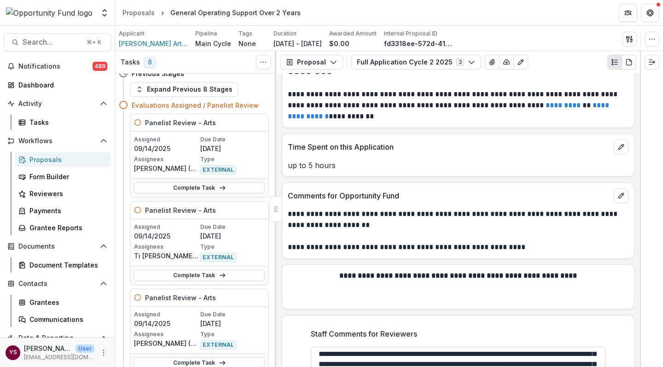
paste textarea "**********"
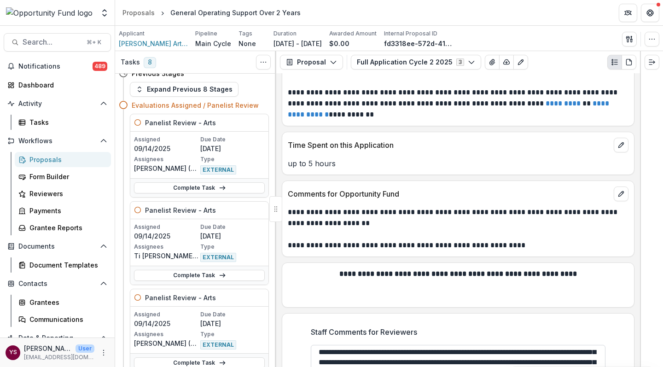
scroll to position [193, 0]
drag, startPoint x: 481, startPoint y: 298, endPoint x: 484, endPoint y: 314, distance: 17.0
click at [485, 345] on textarea "Staff Comments for Reviewers" at bounding box center [458, 363] width 295 height 37
drag, startPoint x: 543, startPoint y: 296, endPoint x: 583, endPoint y: 293, distance: 40.2
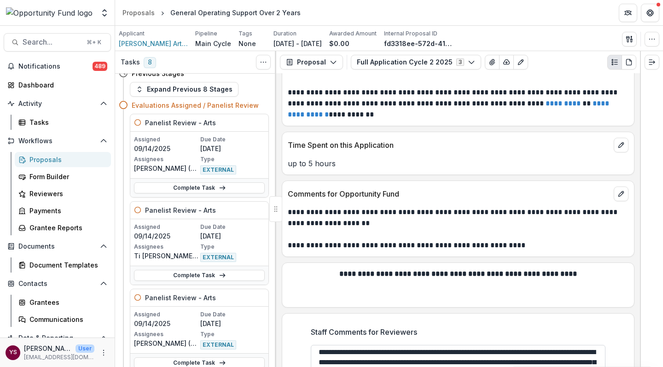
click at [583, 345] on textarea "Staff Comments for Reviewers" at bounding box center [458, 363] width 295 height 37
drag, startPoint x: 443, startPoint y: 307, endPoint x: 468, endPoint y: 307, distance: 24.9
click at [468, 345] on textarea "Staff Comments for Reviewers" at bounding box center [458, 363] width 295 height 37
drag, startPoint x: 514, startPoint y: 308, endPoint x: 442, endPoint y: 319, distance: 72.6
click at [443, 345] on textarea "Staff Comments for Reviewers" at bounding box center [458, 363] width 295 height 37
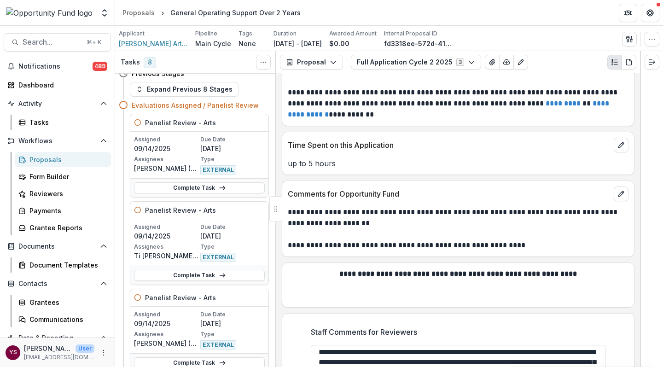
scroll to position [184, 0]
type textarea "**********"
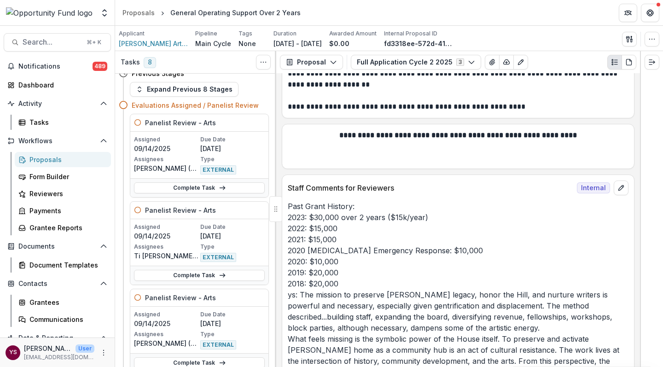
scroll to position [8390, 0]
click at [46, 158] on div "Proposals" at bounding box center [66, 160] width 74 height 10
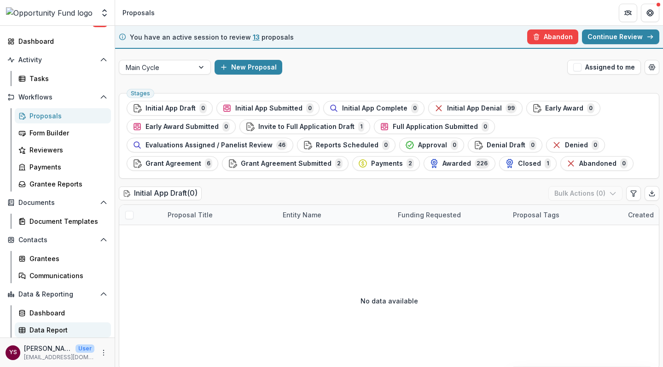
scroll to position [44, 0]
click at [49, 328] on div "Data Report" at bounding box center [66, 330] width 74 height 10
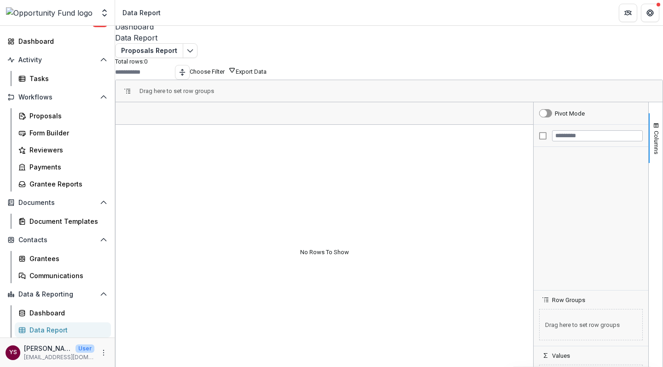
scroll to position [8, 0]
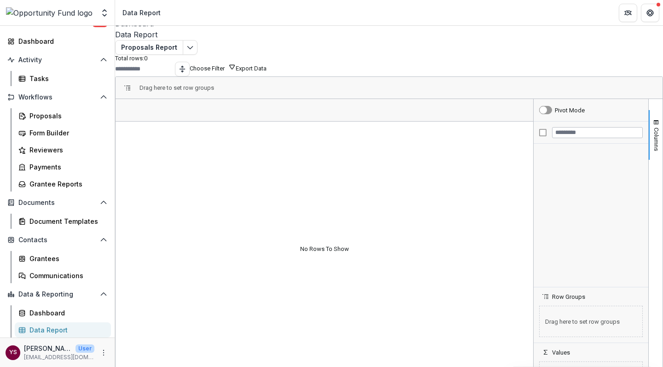
click at [59, 331] on div "Data Report" at bounding box center [66, 330] width 74 height 10
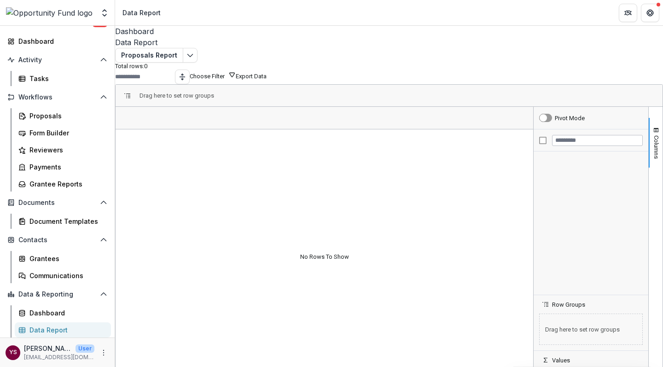
scroll to position [0, 0]
click at [194, 58] on icon "Edit selected report" at bounding box center [189, 55] width 7 height 7
click at [64, 330] on div "Data Report" at bounding box center [66, 330] width 74 height 10
click at [192, 58] on icon "Edit selected report" at bounding box center [189, 55] width 7 height 7
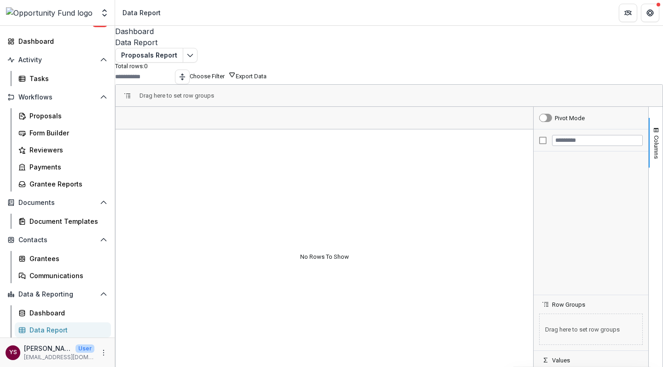
click at [194, 58] on icon "Edit selected report" at bounding box center [189, 55] width 7 height 7
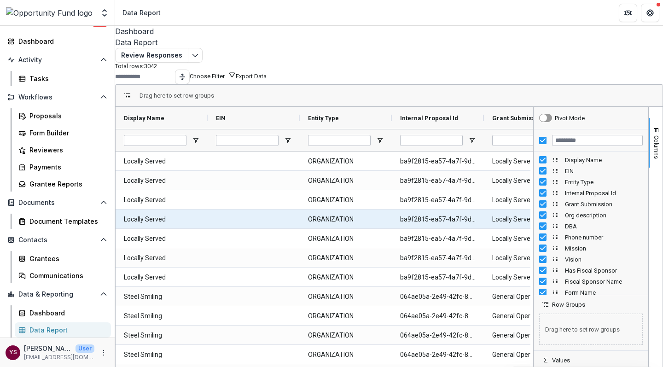
scroll to position [-1, 0]
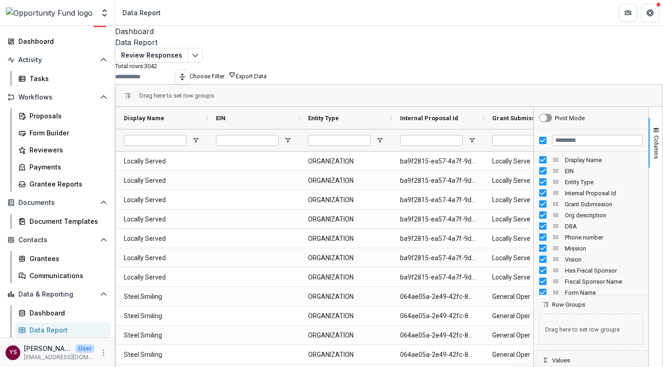
click at [154, 37] on div "Dashboard" at bounding box center [389, 31] width 548 height 11
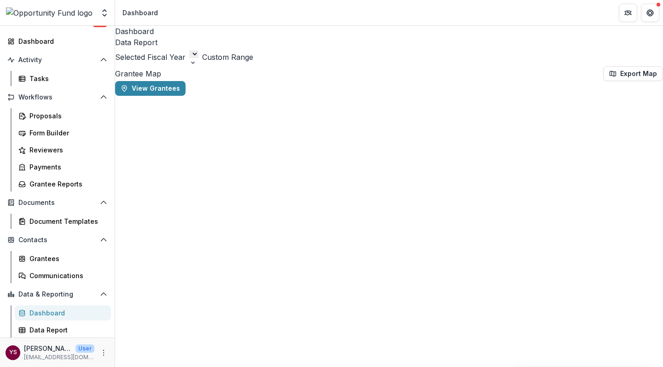
select select "**********"
